Goal: Contribute content: Add original content to the website for others to see

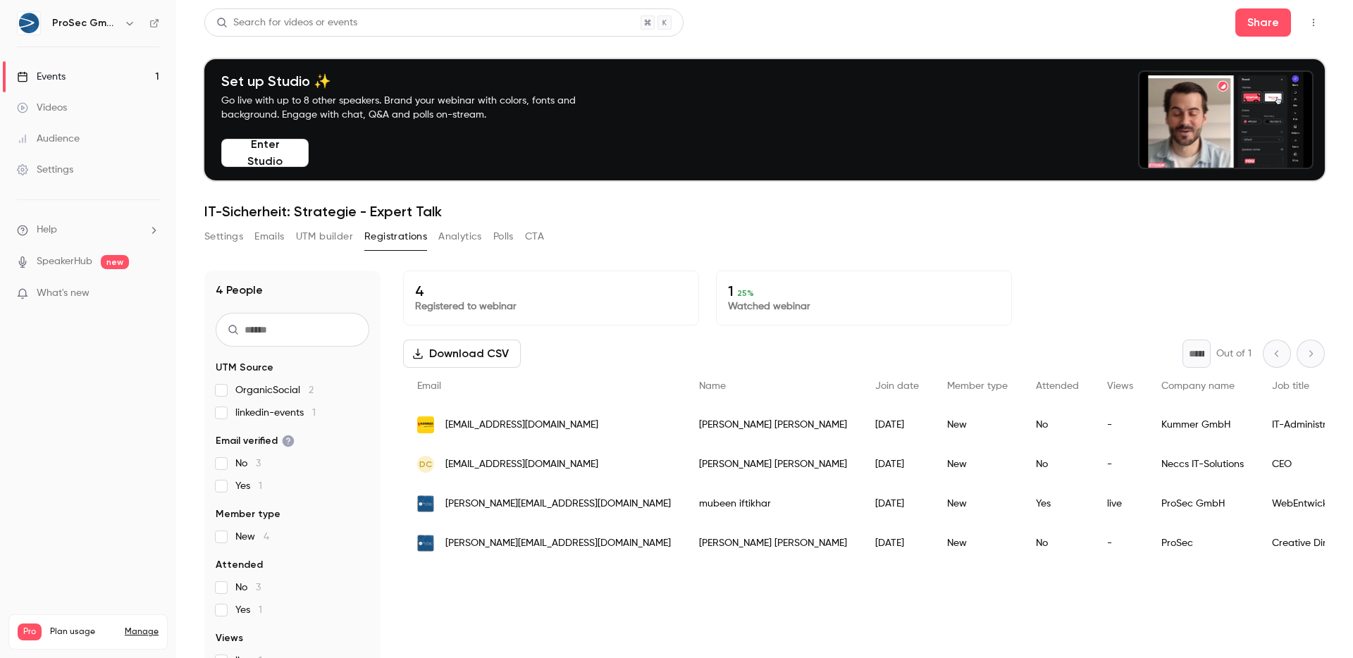
click at [97, 107] on link "Videos" at bounding box center [88, 107] width 176 height 31
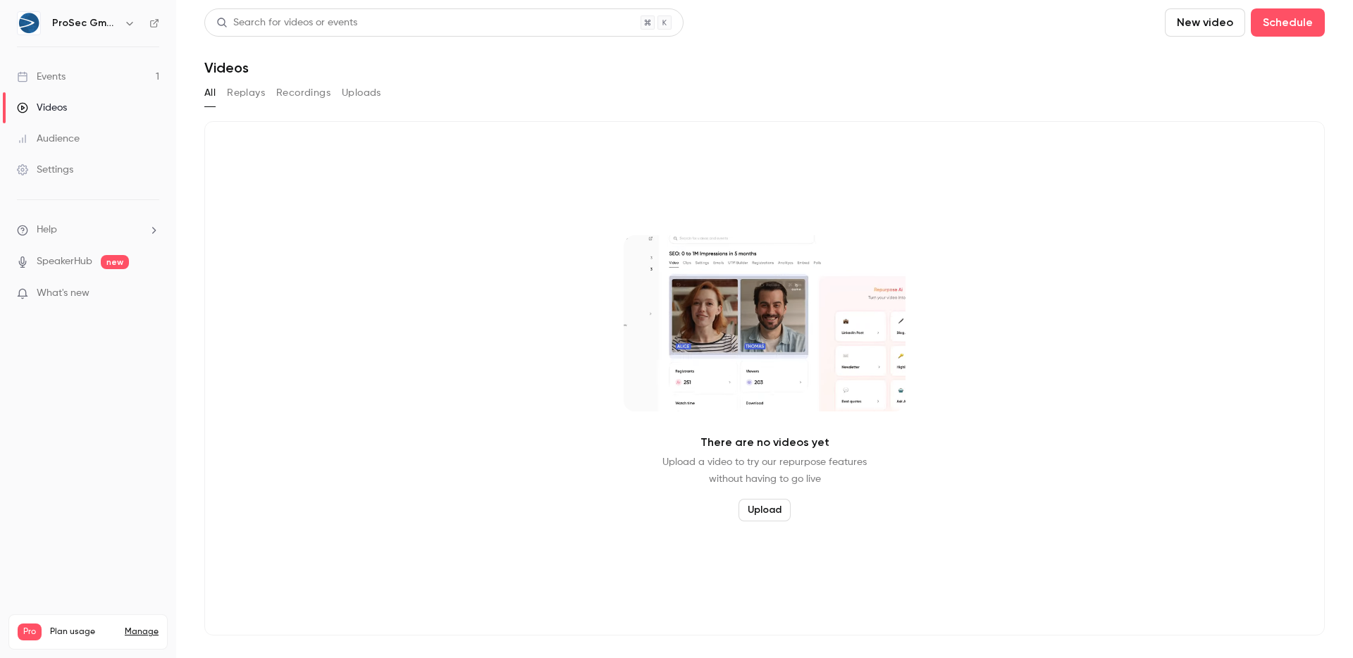
click at [769, 507] on button "Upload" at bounding box center [764, 510] width 52 height 23
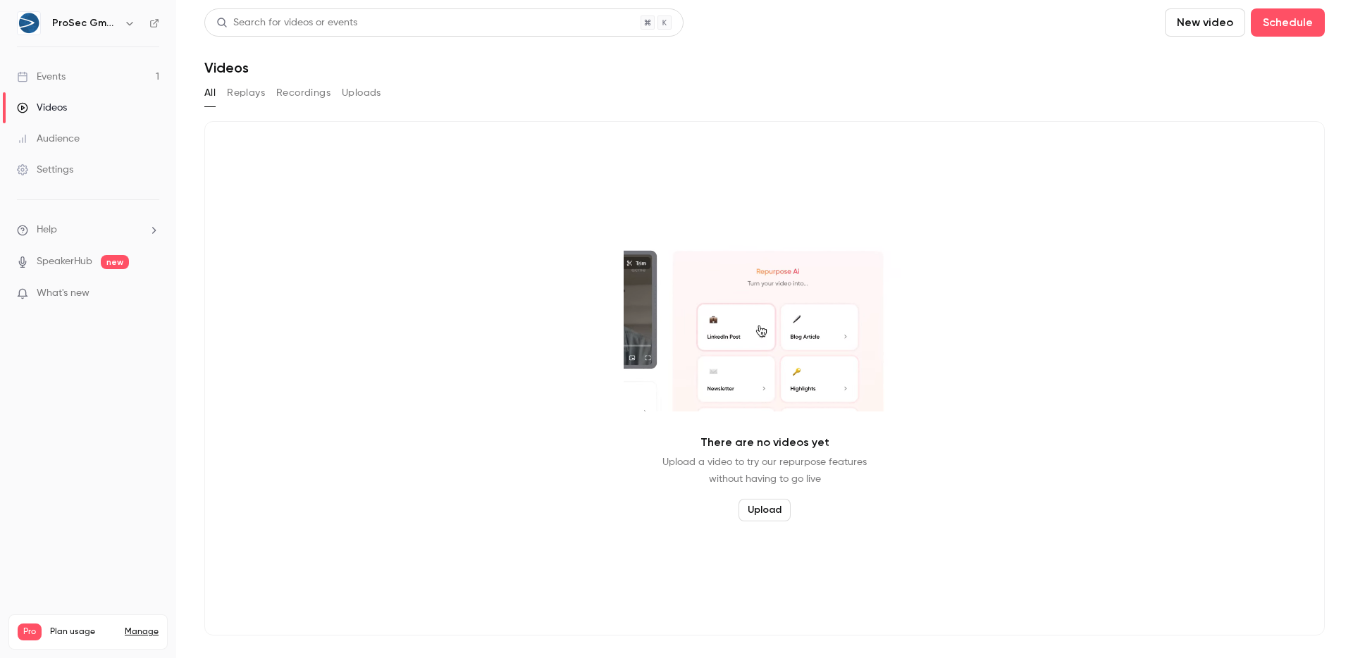
click at [264, 98] on button "Replays" at bounding box center [246, 93] width 38 height 23
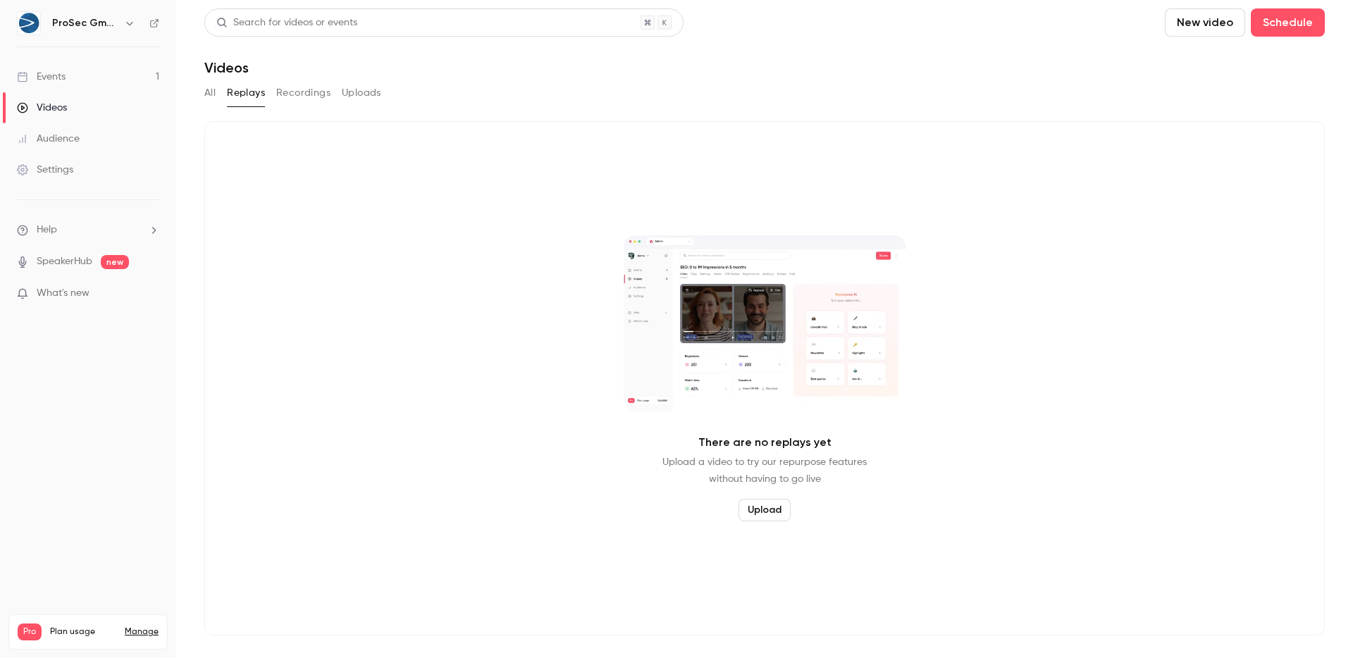
click at [318, 91] on button "Recordings" at bounding box center [303, 93] width 54 height 23
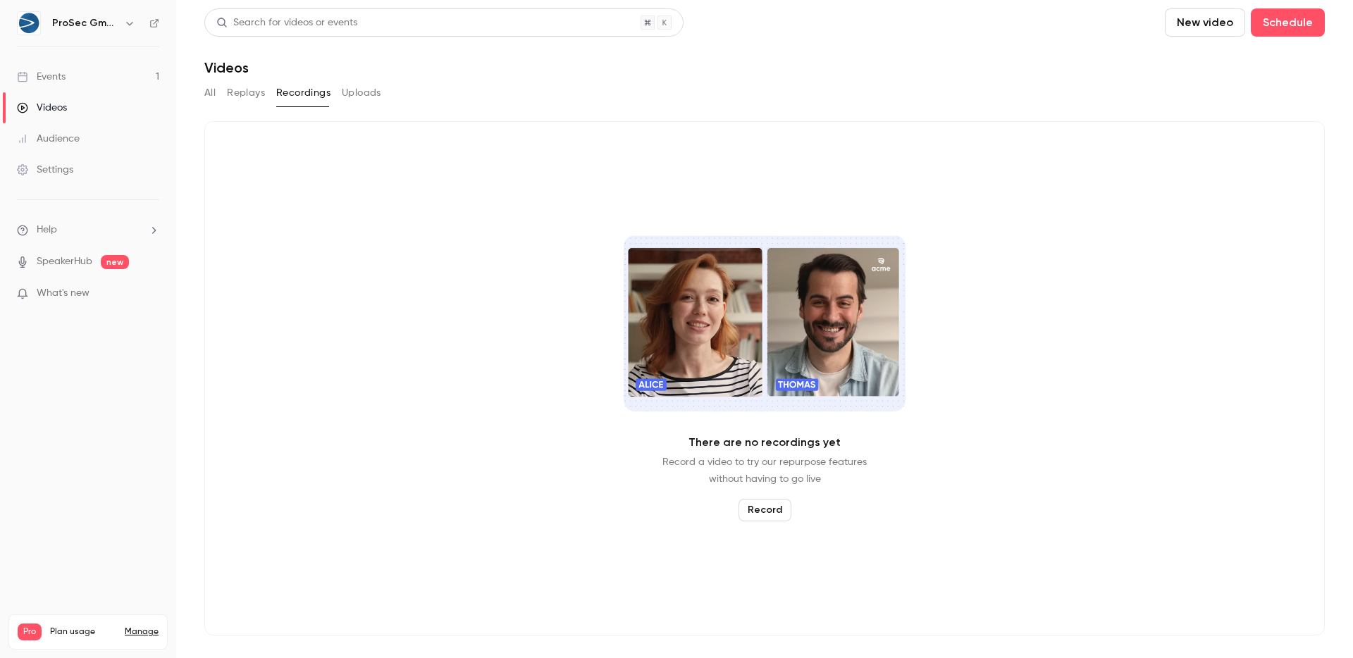
click at [382, 95] on div "All Replays Recordings Uploads" at bounding box center [764, 93] width 1120 height 23
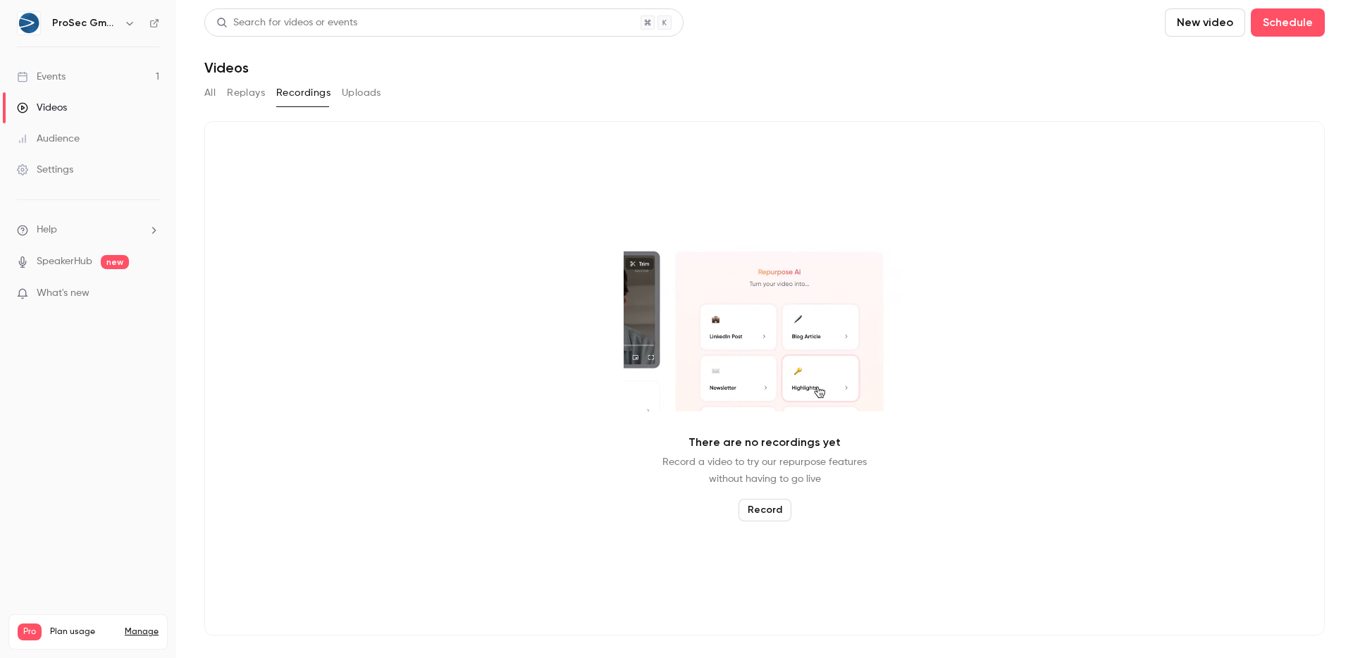
click at [105, 70] on link "Events 1" at bounding box center [88, 76] width 176 height 31
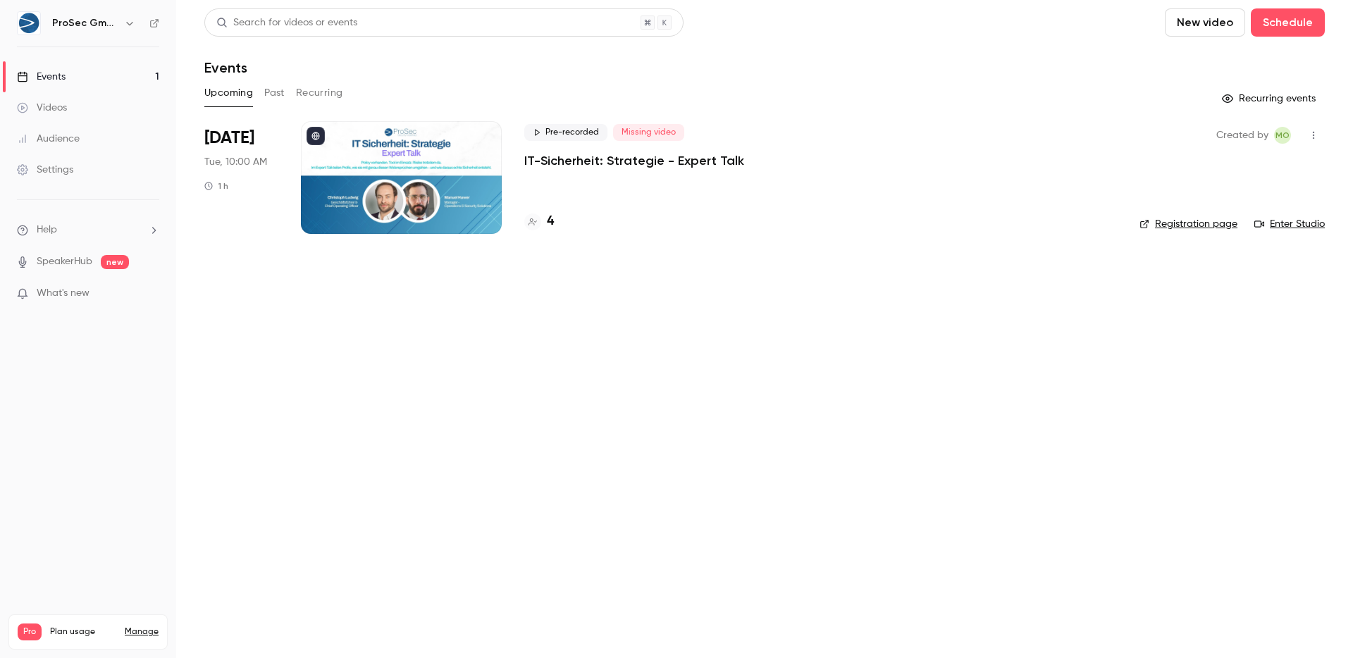
click at [45, 108] on div "Videos" at bounding box center [42, 108] width 50 height 14
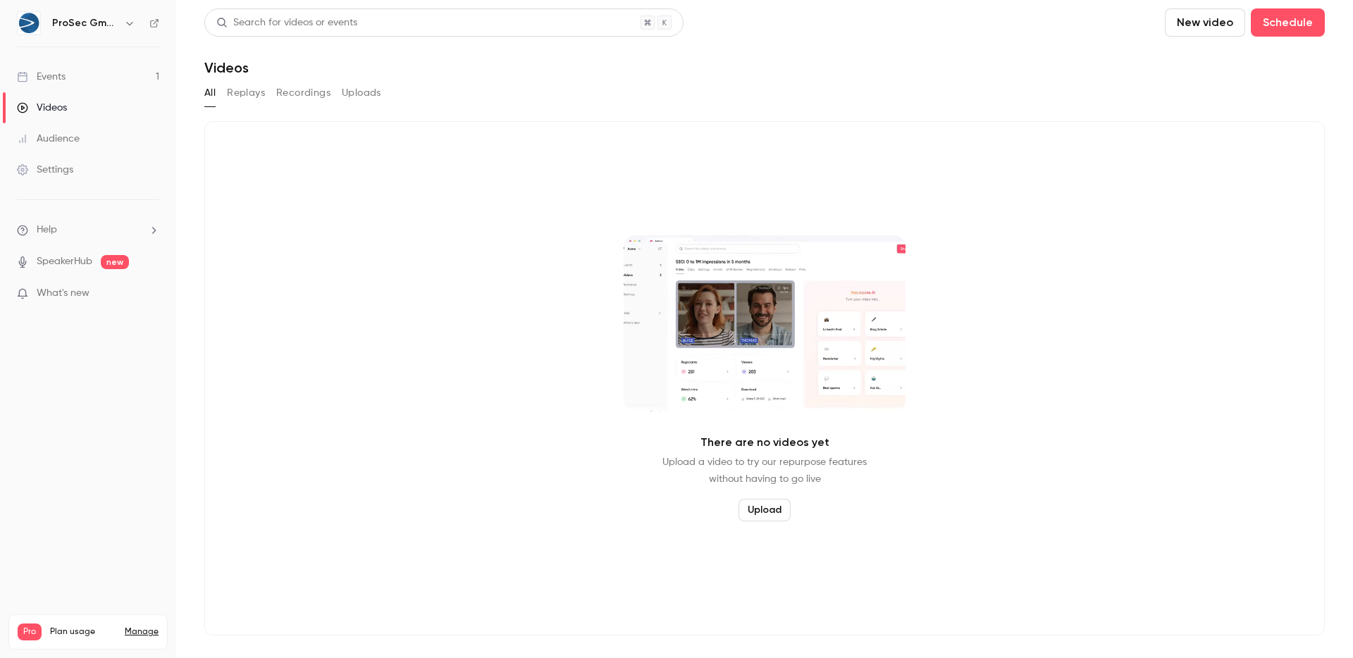
click at [765, 516] on button "Upload" at bounding box center [764, 510] width 52 height 23
